Goal: Task Accomplishment & Management: Complete application form

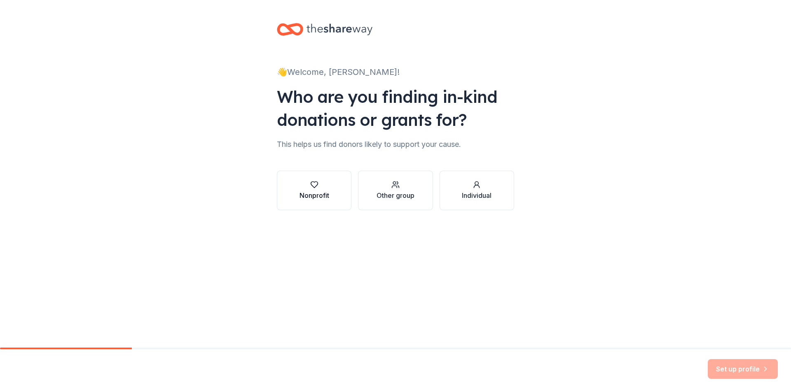
click at [333, 186] on button "Nonprofit" at bounding box center [314, 191] width 75 height 40
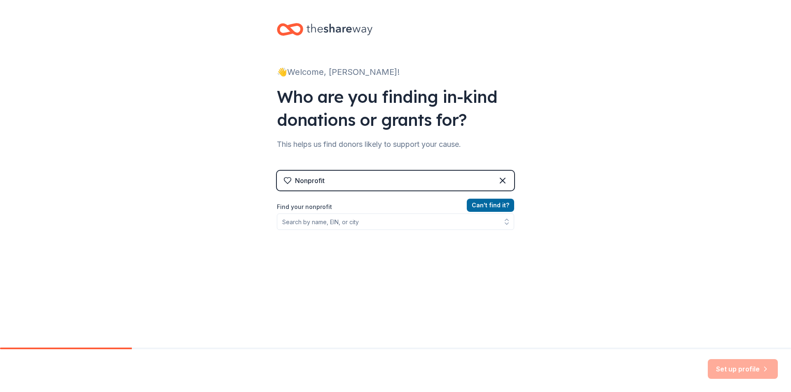
click at [333, 186] on div "Nonprofit" at bounding box center [395, 181] width 237 height 20
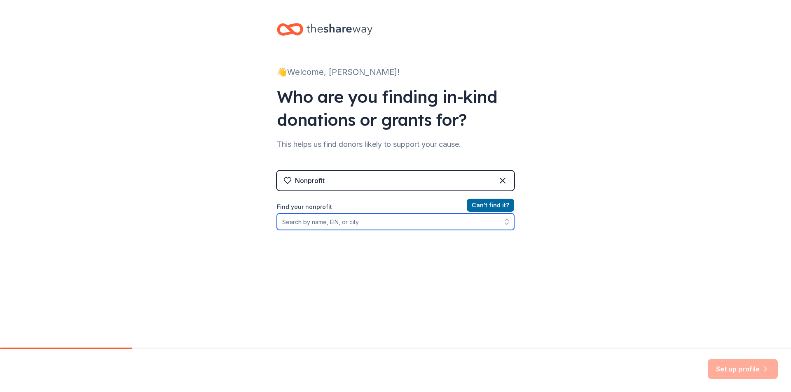
click at [348, 223] on input "Find your nonprofit" at bounding box center [395, 222] width 237 height 16
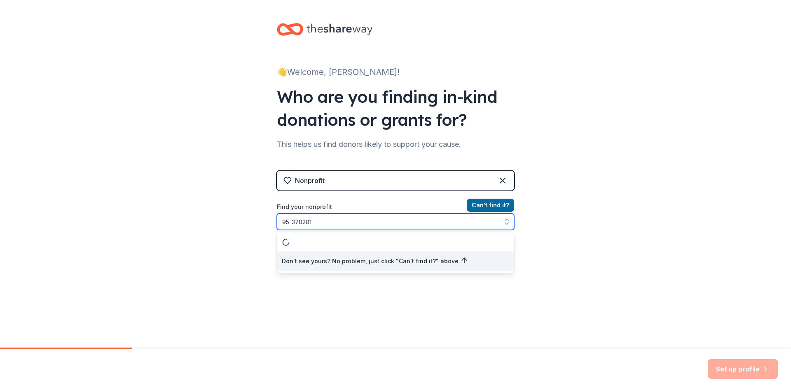
type input "95-3702013"
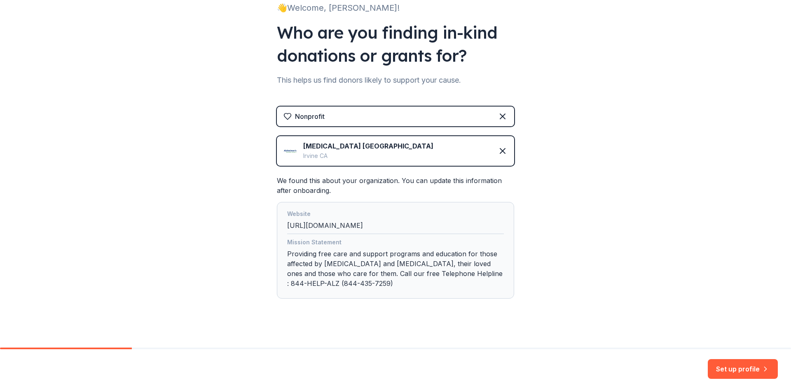
scroll to position [71, 0]
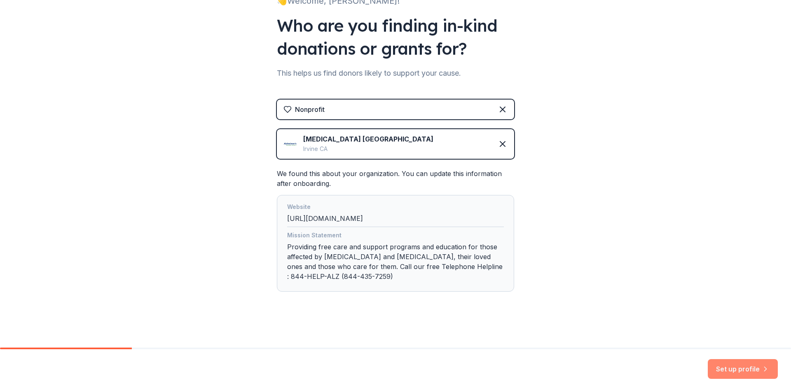
click at [730, 373] on button "Set up profile" at bounding box center [742, 369] width 70 height 20
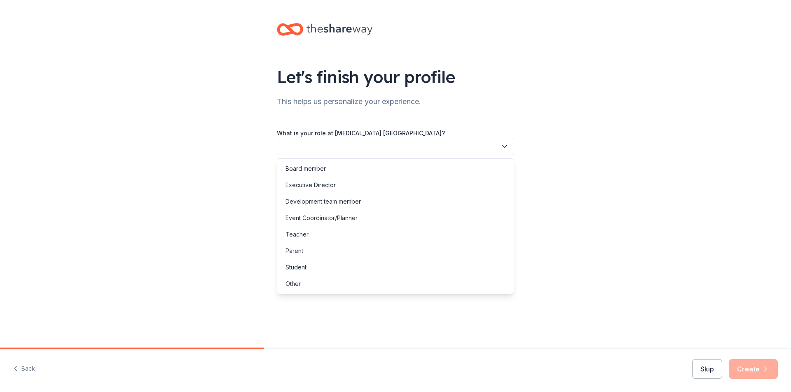
click at [326, 148] on button "button" at bounding box center [395, 146] width 237 height 17
click at [338, 219] on div "Event Coordinator/Planner" at bounding box center [321, 218] width 72 height 10
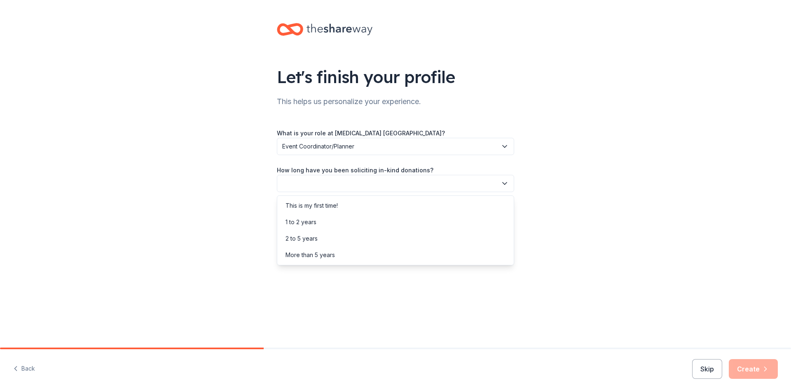
click at [329, 187] on button "button" at bounding box center [395, 183] width 237 height 17
click at [329, 254] on div "More than 5 years" at bounding box center [309, 255] width 49 height 10
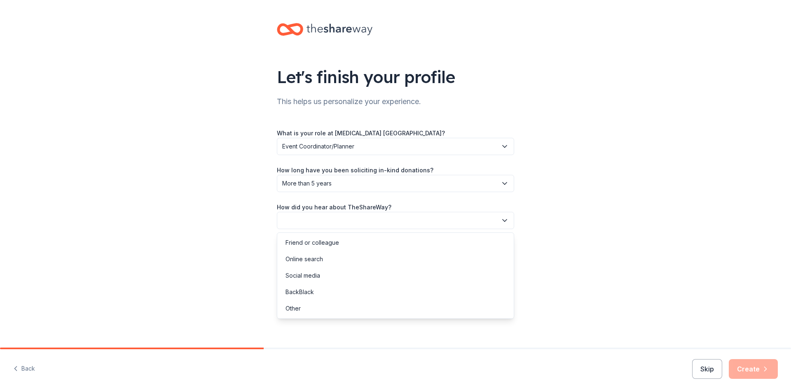
click at [322, 222] on button "button" at bounding box center [395, 220] width 237 height 17
click at [325, 257] on div "Online search" at bounding box center [395, 259] width 233 height 16
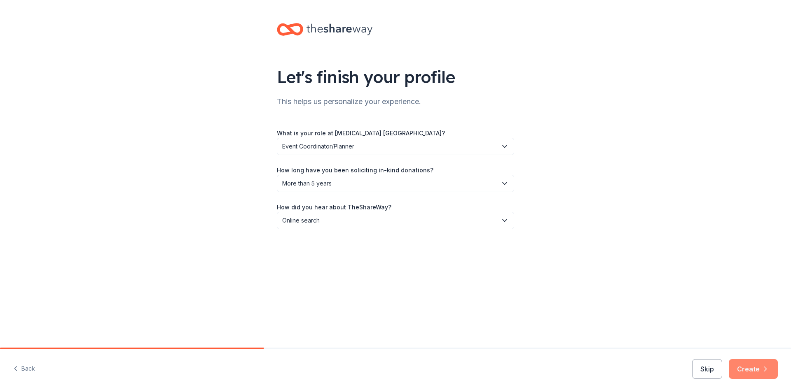
click at [753, 370] on button "Create" at bounding box center [752, 369] width 49 height 20
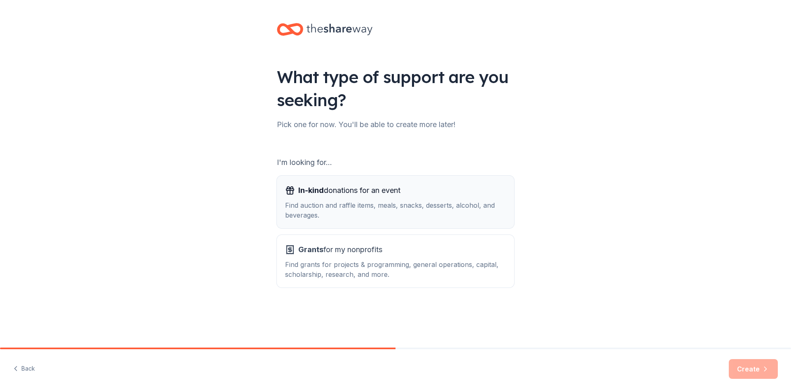
click at [392, 209] on div "Find auction and raffle items, meals, snacks, desserts, alcohol, and beverages." at bounding box center [395, 211] width 221 height 20
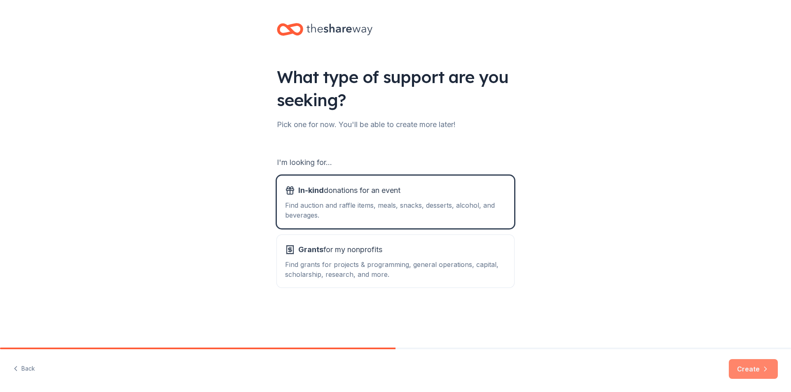
click at [751, 369] on button "Create" at bounding box center [752, 369] width 49 height 20
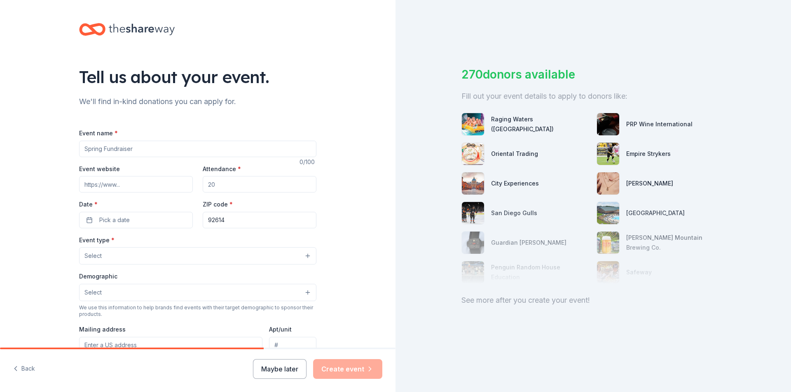
click at [115, 155] on input "Event name *" at bounding box center [197, 149] width 237 height 16
type input "The Memory Game - Gala"
click at [102, 184] on input "Event website" at bounding box center [136, 184] width 114 height 16
type input "[DOMAIN_NAME][URL]"
click at [219, 189] on input "Attendance *" at bounding box center [260, 184] width 114 height 16
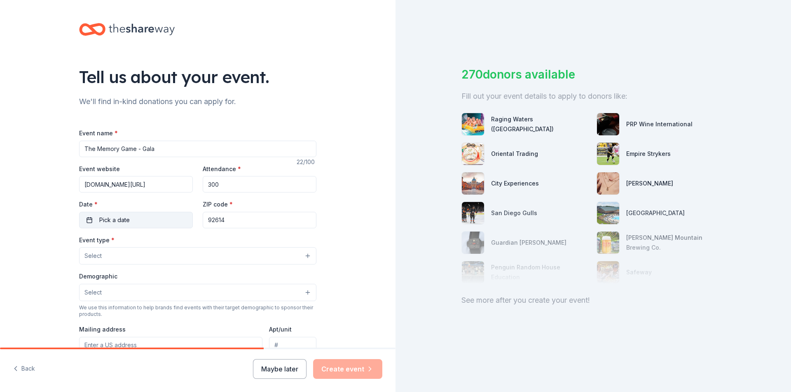
type input "300"
click at [158, 224] on button "Pick a date" at bounding box center [136, 220] width 114 height 16
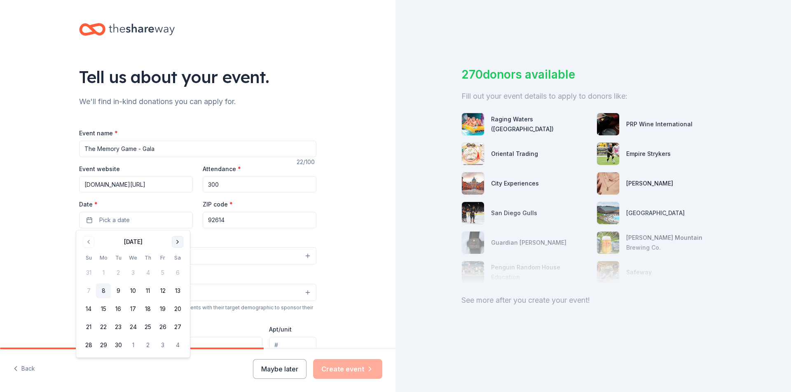
click at [176, 241] on button "Go to next month" at bounding box center [178, 242] width 12 height 12
click at [176, 309] on button "15" at bounding box center [177, 309] width 15 height 15
click at [232, 236] on div "Event type * Select" at bounding box center [197, 250] width 237 height 30
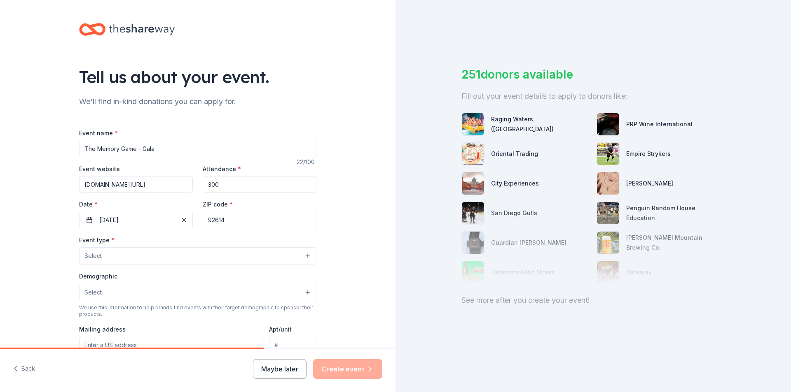
click at [154, 256] on button "Select" at bounding box center [197, 255] width 237 height 17
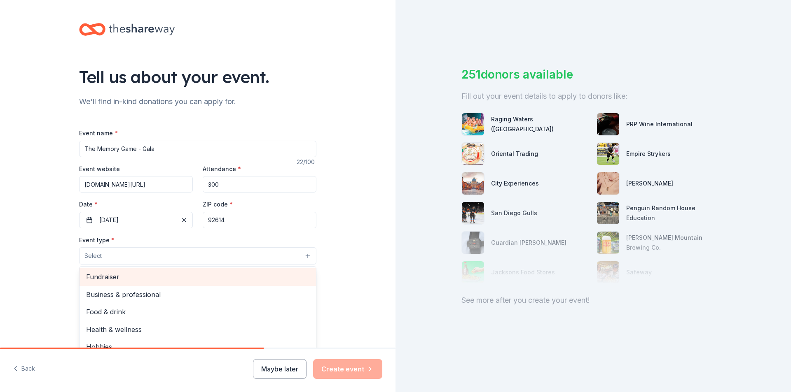
click at [142, 280] on span "Fundraiser" at bounding box center [197, 277] width 223 height 11
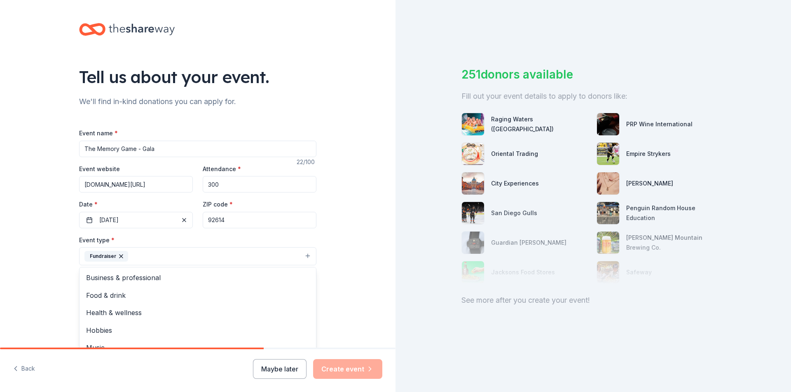
click at [334, 277] on div "Tell us about your event. We'll find in-kind donations you can apply for. Event…" at bounding box center [197, 274] width 395 height 549
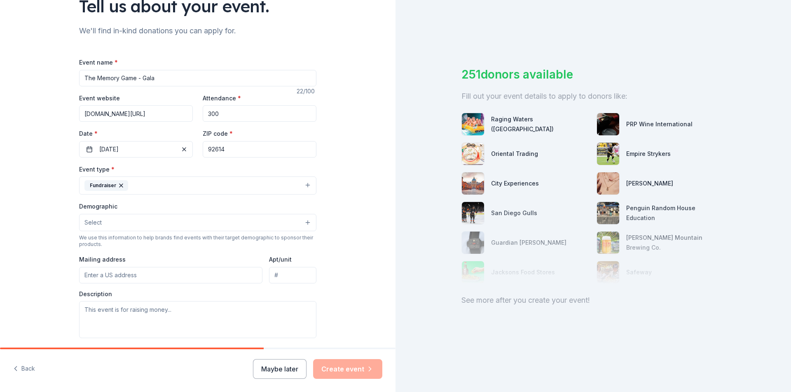
scroll to position [82, 0]
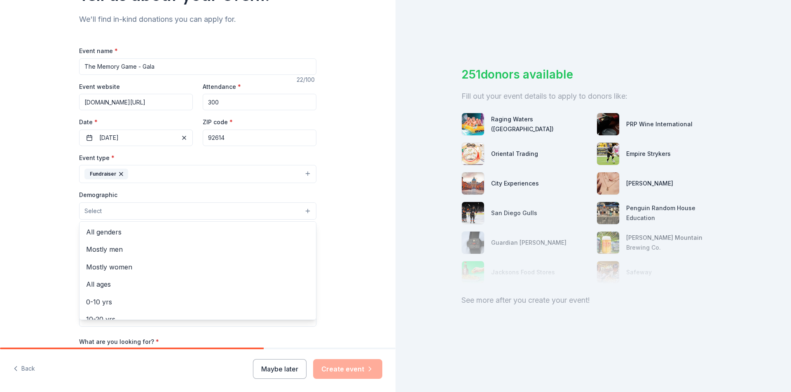
click at [143, 212] on button "Select" at bounding box center [197, 211] width 237 height 17
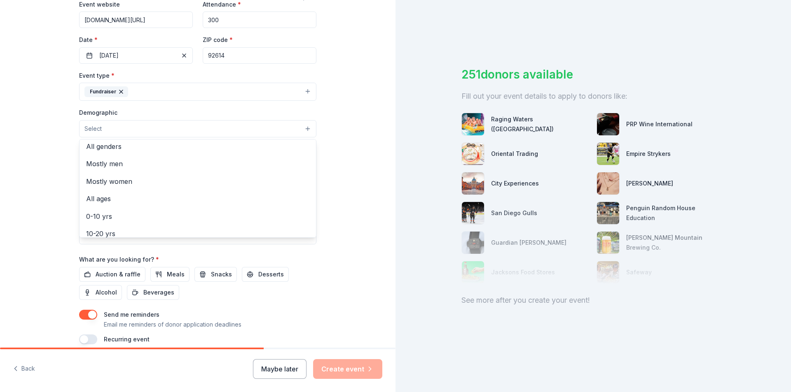
scroll to position [0, 0]
click at [199, 152] on span "All genders" at bounding box center [197, 150] width 223 height 11
click at [326, 200] on div "Tell us about your event. We'll find in-kind donations you can apply for. Event…" at bounding box center [198, 110] width 264 height 550
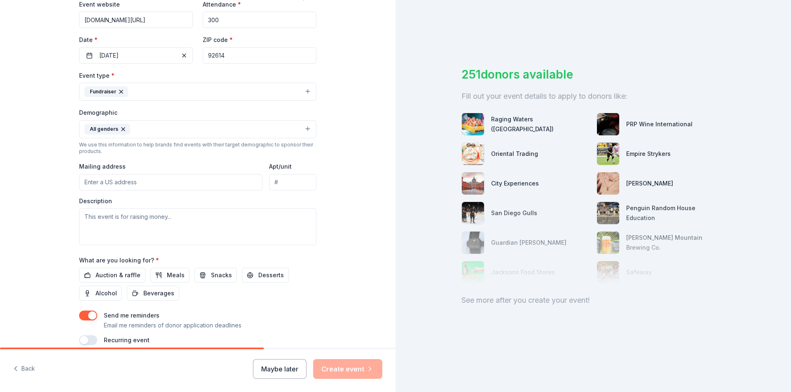
click at [131, 184] on input "Mailing address" at bounding box center [170, 182] width 183 height 16
type input "2515 McCabe Way, Irvine, CA, 92614"
click at [281, 181] on input "Apt/unit" at bounding box center [292, 182] width 47 height 16
type input "200"
click at [320, 205] on div "Tell us about your event. We'll find in-kind donations you can apply for. Event…" at bounding box center [198, 110] width 264 height 550
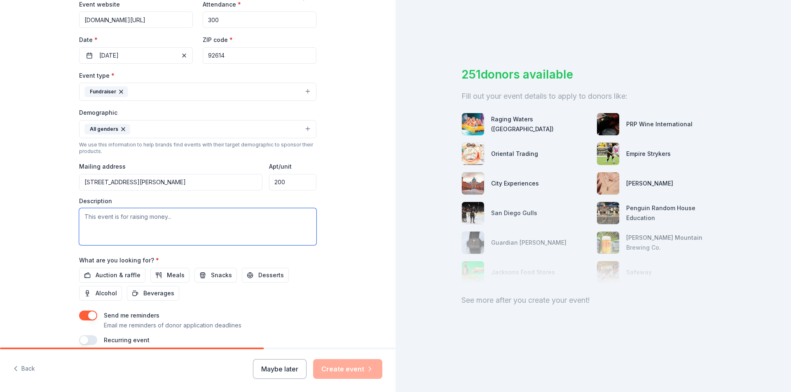
click at [92, 227] on textarea at bounding box center [197, 226] width 237 height 37
click at [126, 275] on span "Auction & raffle" at bounding box center [118, 276] width 45 height 10
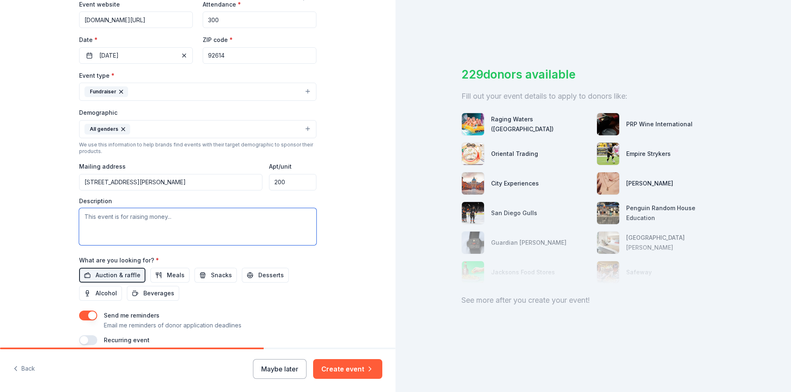
click at [103, 224] on textarea at bounding box center [197, 226] width 237 height 37
click at [83, 220] on textarea at bounding box center [197, 226] width 237 height 37
paste textarea "Alzheimer's Orange County (AlzOC) offers guidance, support and care for those w…"
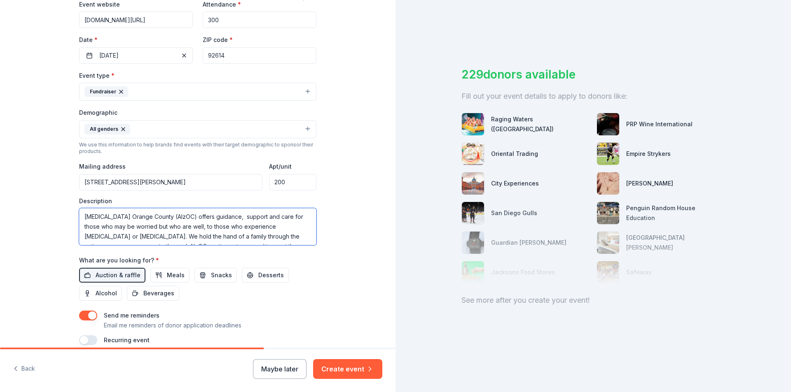
scroll to position [30, 0]
click at [249, 240] on textarea "Alzheimer's Orange County (AlzOC) offers guidance, support and care for those w…" at bounding box center [197, 226] width 237 height 37
paste textarea "Our mission: To provide hands-on care and support, information, referrals, educ…"
type textarea "[MEDICAL_DATA] Orange County (AlzOC) offers guidance, support and care for thos…"
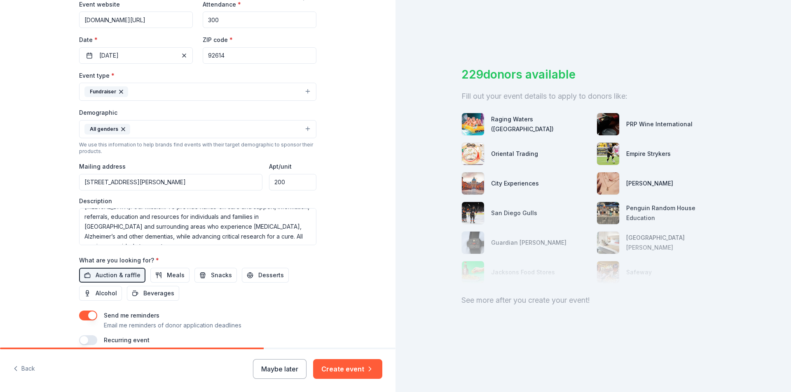
click at [324, 300] on div "Tell us about your event. We'll find in-kind donations you can apply for. Event…" at bounding box center [198, 110] width 264 height 550
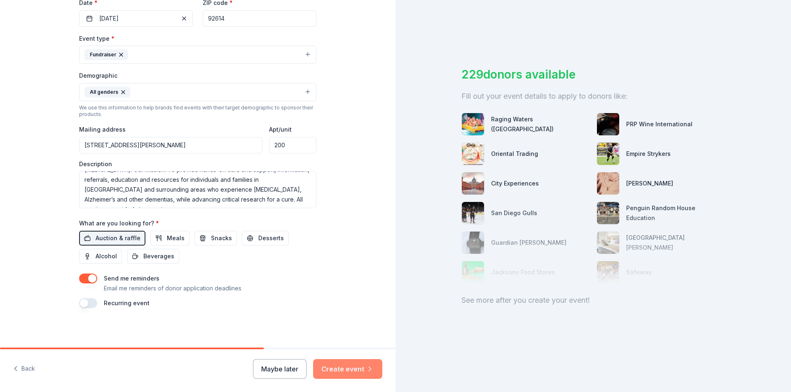
click at [339, 366] on button "Create event" at bounding box center [347, 369] width 69 height 20
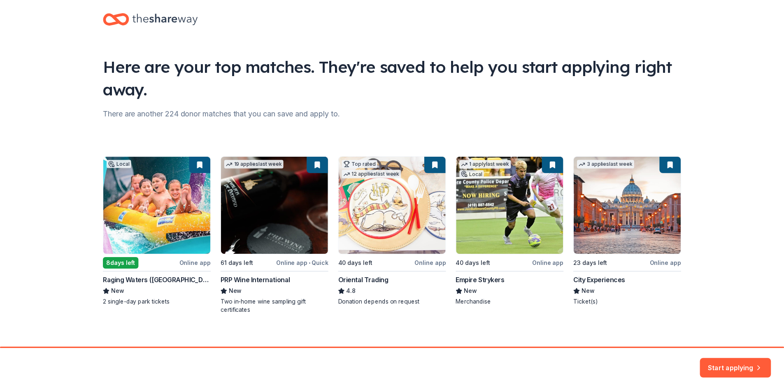
scroll to position [18, 0]
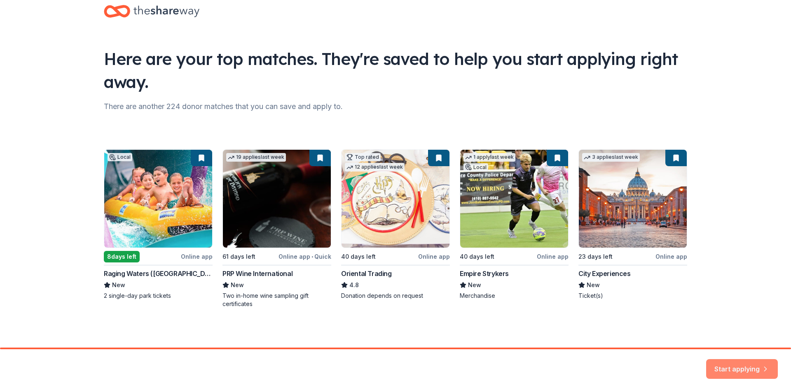
click at [721, 366] on button "Start applying" at bounding box center [742, 364] width 72 height 20
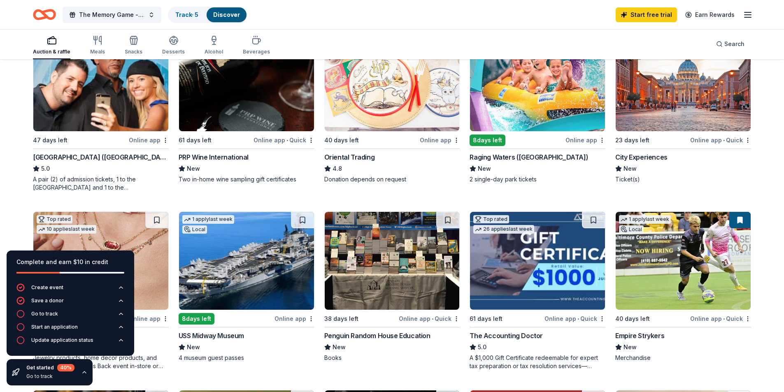
scroll to position [124, 0]
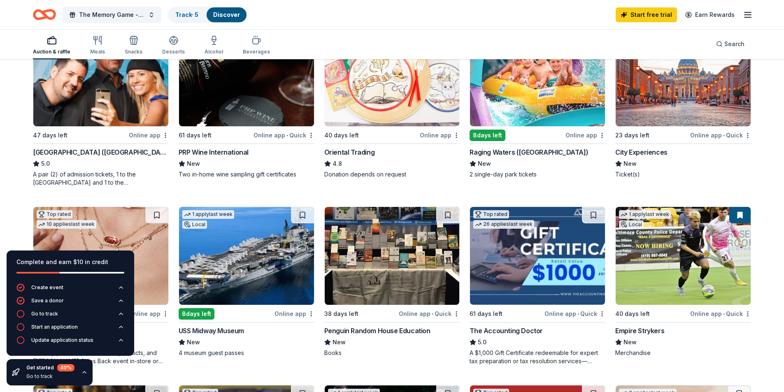
click at [141, 138] on div "Online app" at bounding box center [149, 135] width 40 height 10
click at [651, 114] on img at bounding box center [683, 77] width 135 height 98
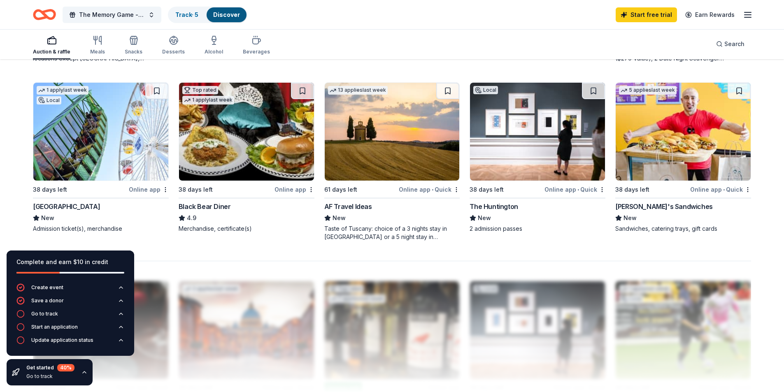
scroll to position [576, 0]
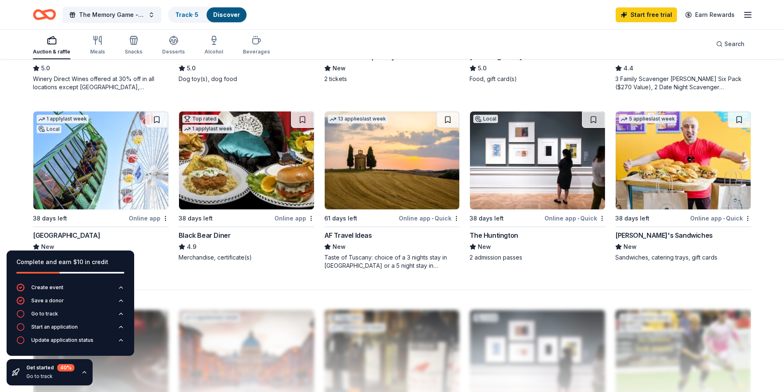
click img
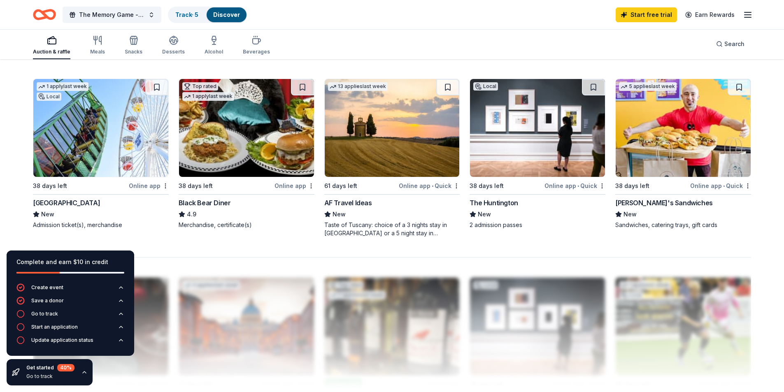
scroll to position [557, 0]
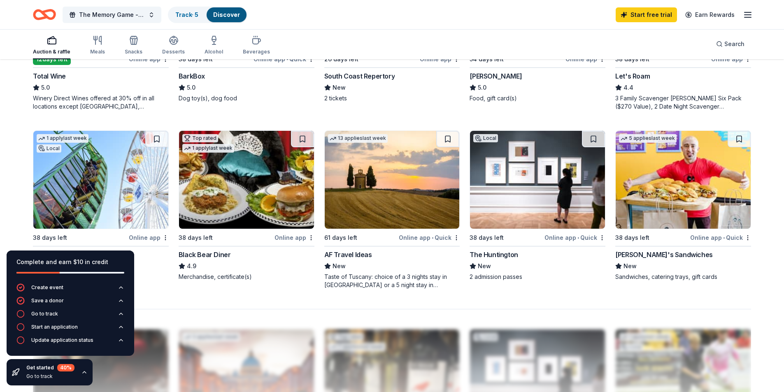
click img
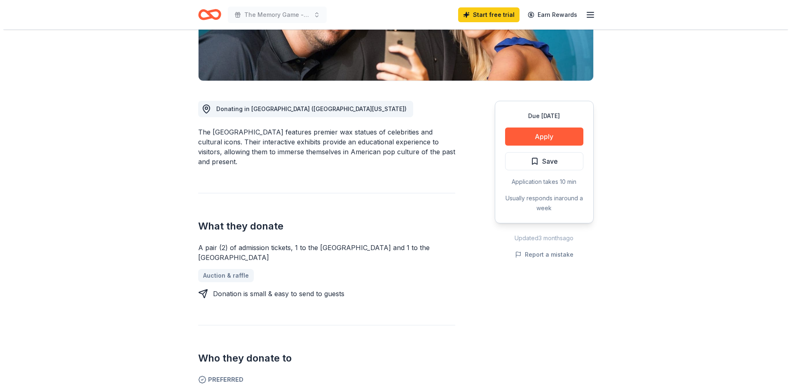
scroll to position [165, 0]
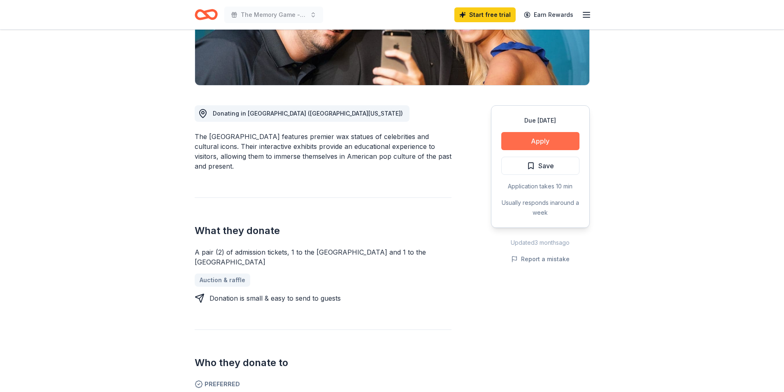
click at [515, 145] on button "Apply" at bounding box center [540, 141] width 78 height 18
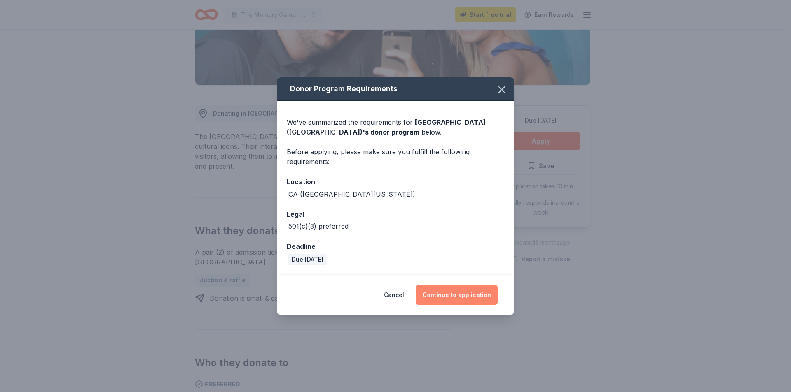
click at [462, 293] on button "Continue to application" at bounding box center [456, 295] width 82 height 20
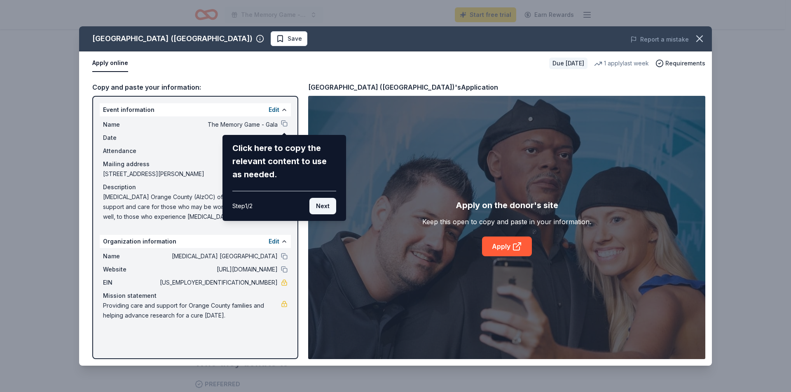
click at [333, 206] on button "Next" at bounding box center [322, 206] width 27 height 16
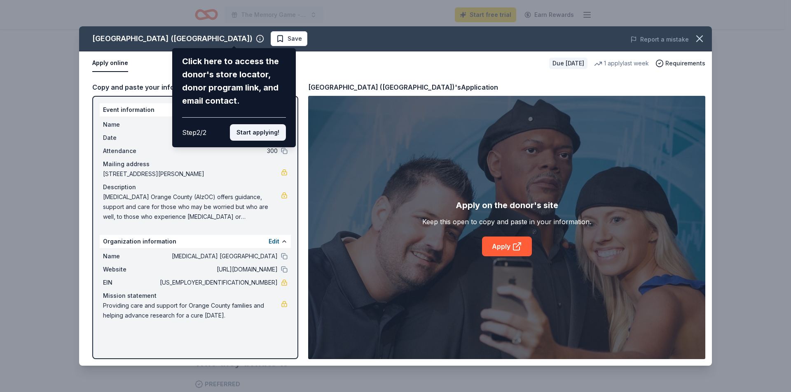
click at [249, 133] on button "Start applying!" at bounding box center [258, 132] width 56 height 16
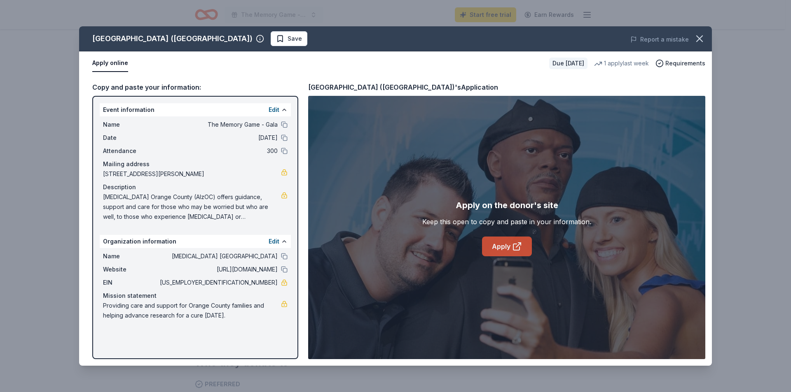
click at [495, 246] on link "Apply" at bounding box center [507, 247] width 50 height 20
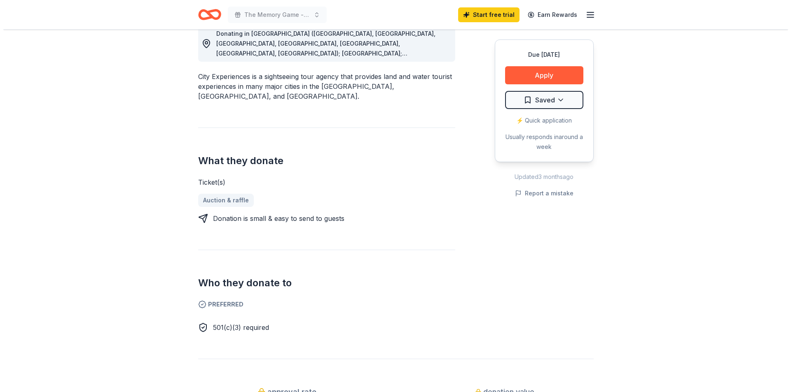
scroll to position [247, 0]
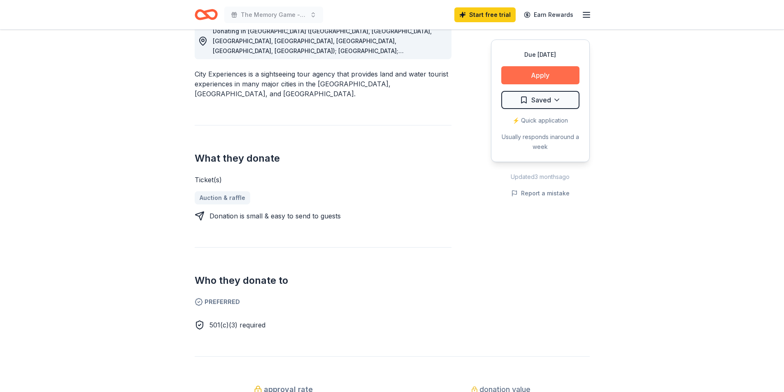
click at [536, 75] on button "Apply" at bounding box center [540, 75] width 78 height 18
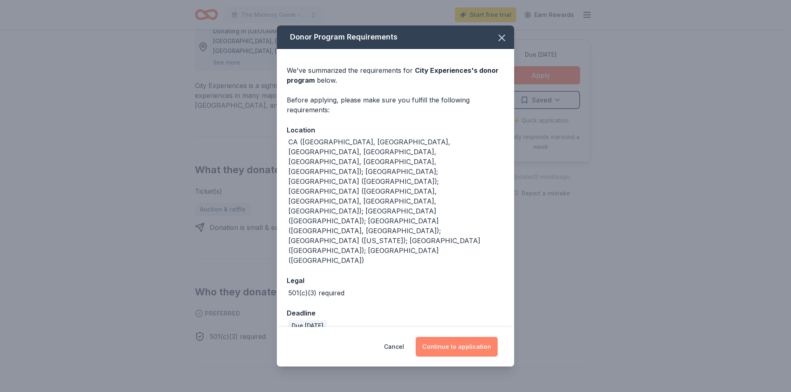
click at [455, 337] on button "Continue to application" at bounding box center [456, 347] width 82 height 20
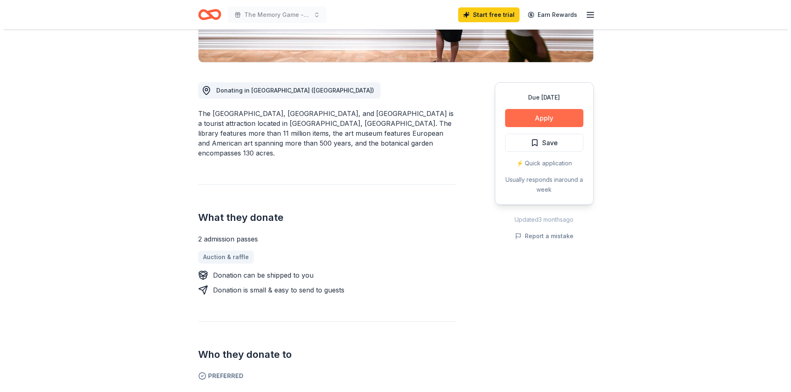
scroll to position [165, 0]
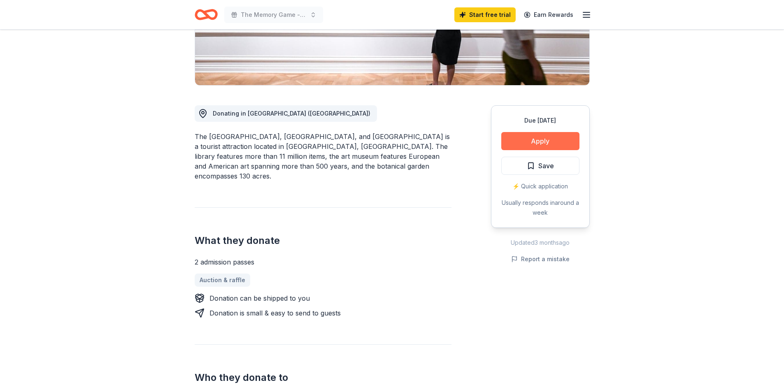
click at [532, 145] on button "Apply" at bounding box center [540, 141] width 78 height 18
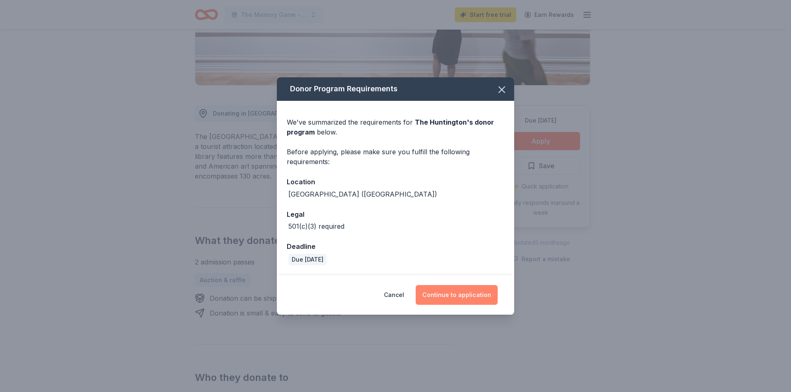
click at [446, 295] on button "Continue to application" at bounding box center [456, 295] width 82 height 20
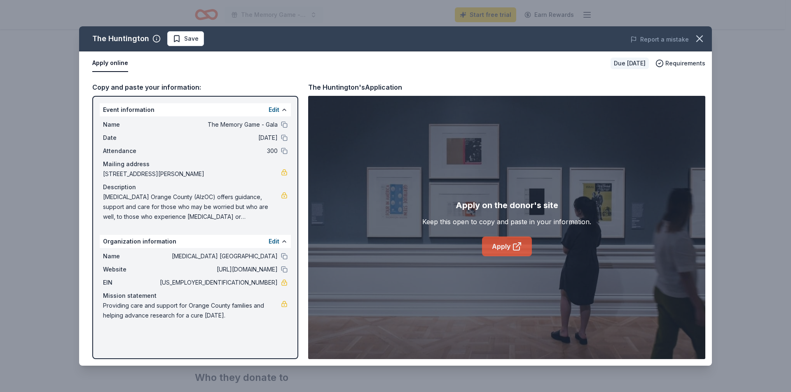
click at [487, 250] on link "Apply" at bounding box center [507, 247] width 50 height 20
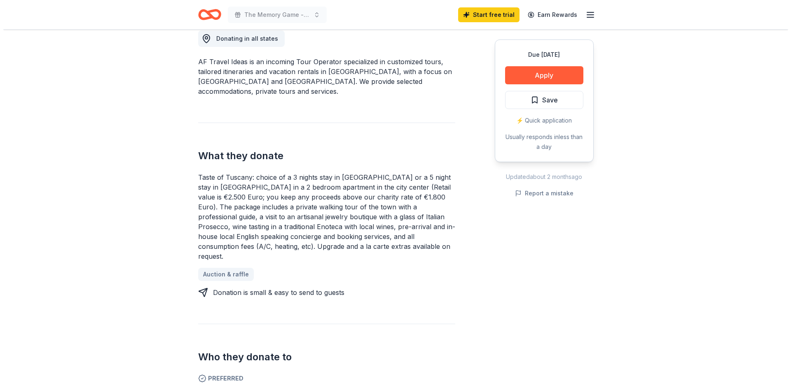
scroll to position [247, 0]
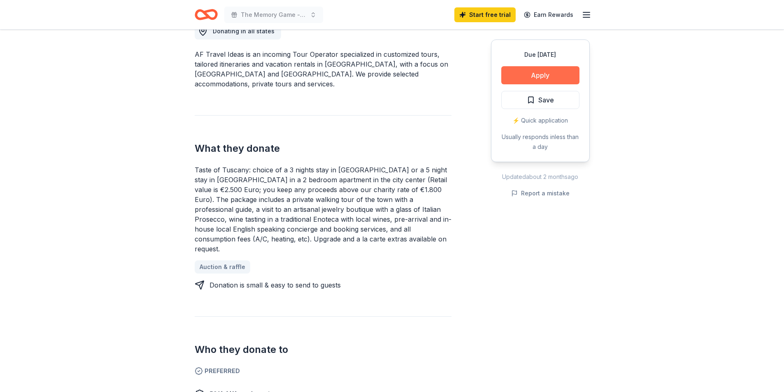
click at [524, 77] on button "Apply" at bounding box center [540, 75] width 78 height 18
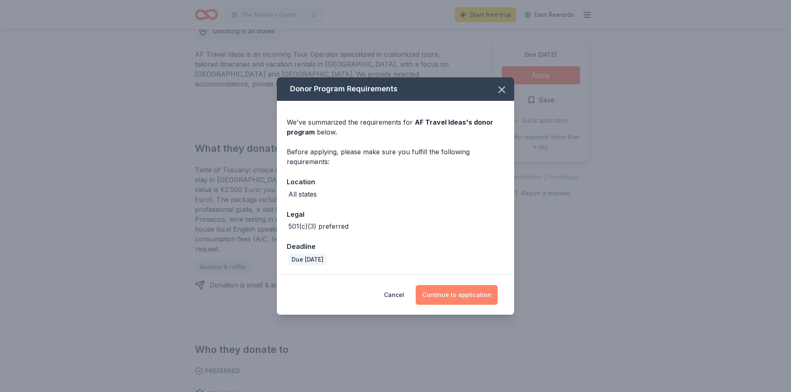
click at [461, 296] on button "Continue to application" at bounding box center [456, 295] width 82 height 20
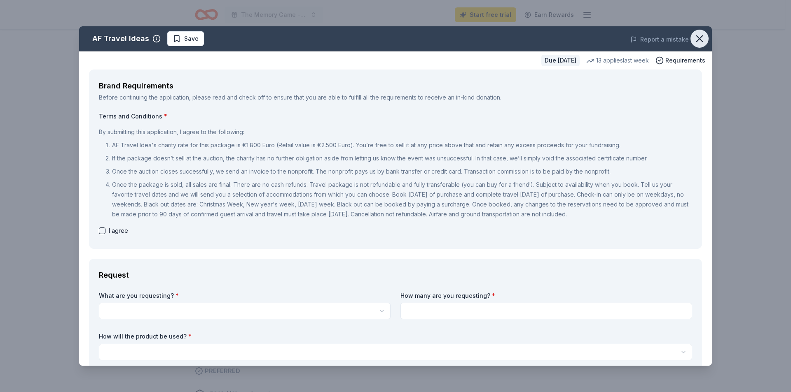
click at [698, 41] on icon "button" at bounding box center [699, 39] width 12 height 12
